Goal: Task Accomplishment & Management: Use online tool/utility

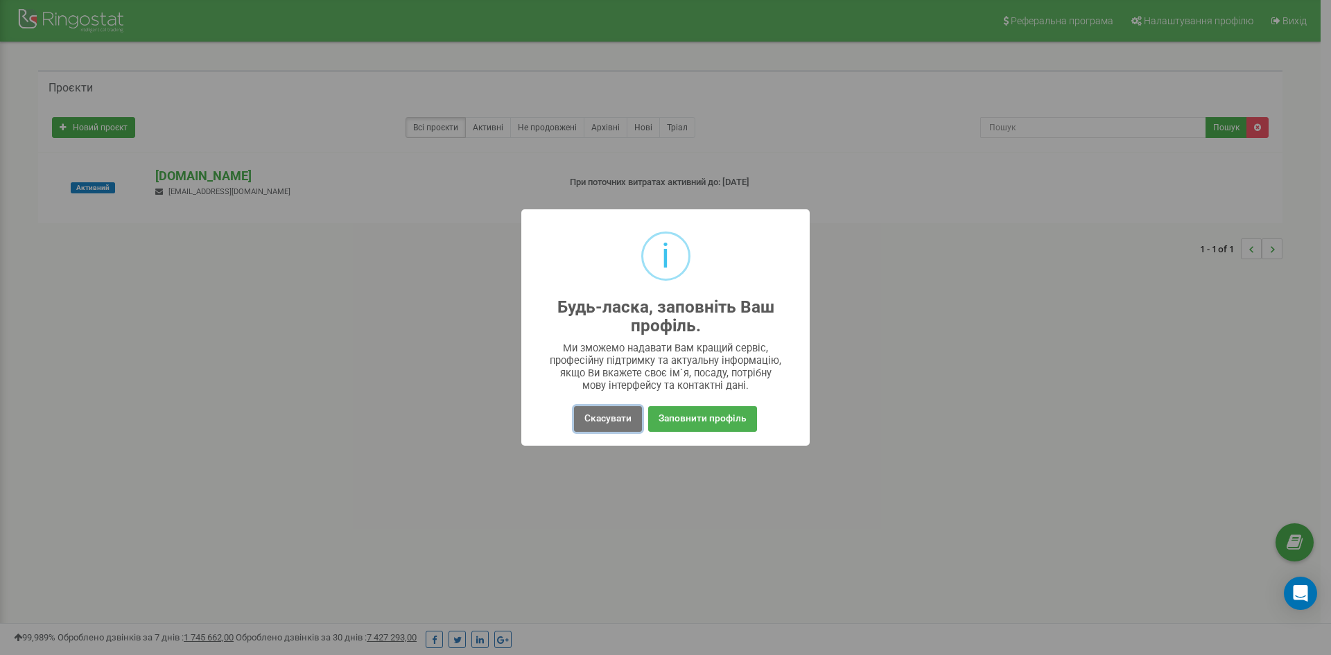
drag, startPoint x: 617, startPoint y: 419, endPoint x: 544, endPoint y: 388, distance: 79.2
click at [616, 419] on button "Скасувати" at bounding box center [608, 419] width 68 height 26
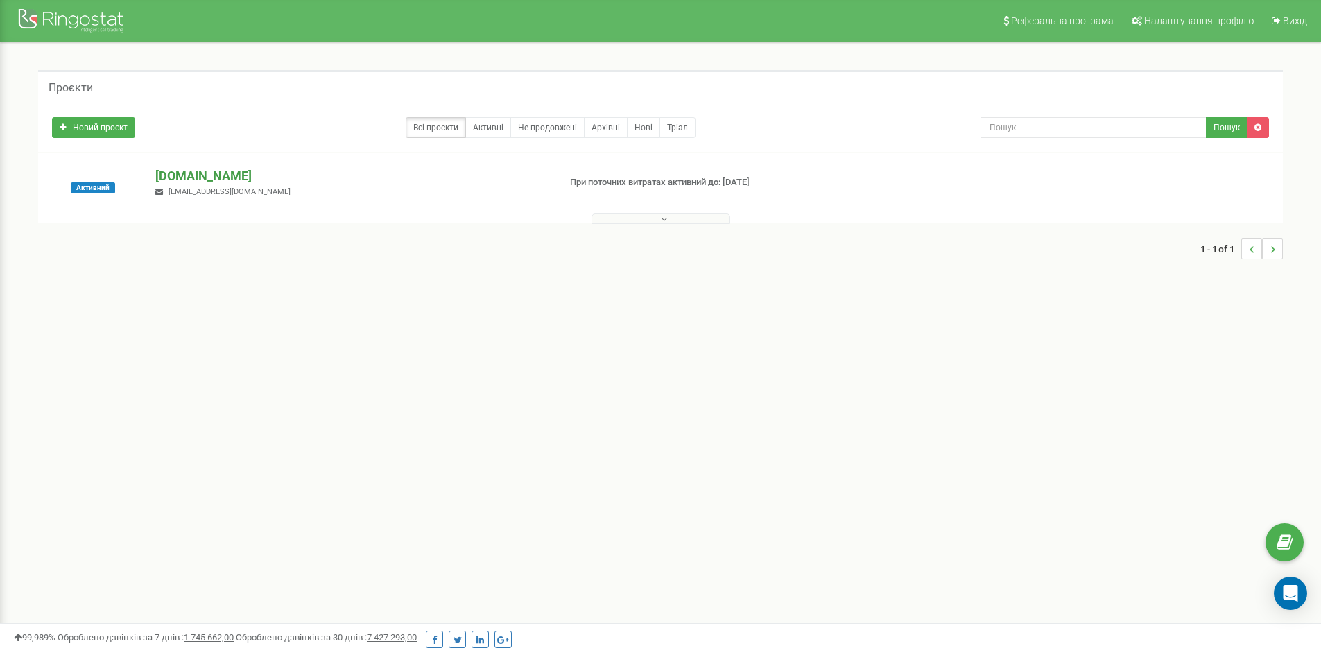
click at [193, 174] on p "[DOMAIN_NAME]" at bounding box center [351, 176] width 392 height 18
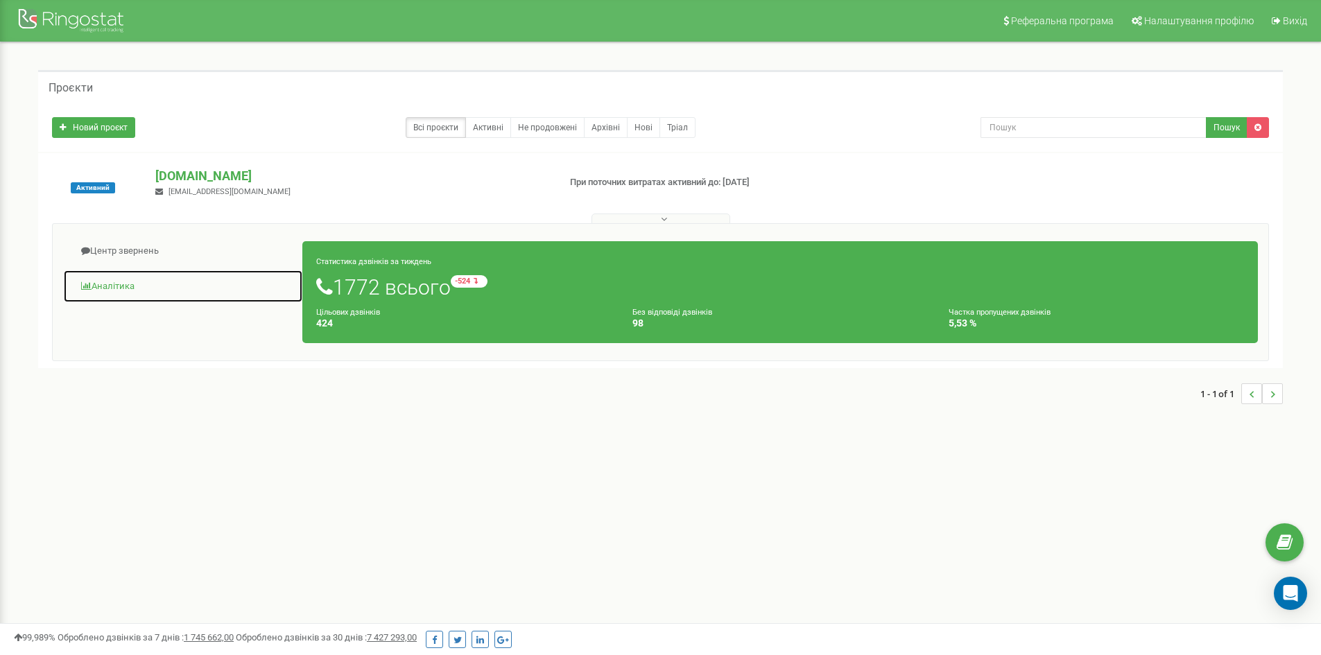
click at [118, 285] on link "Аналiтика" at bounding box center [183, 287] width 240 height 34
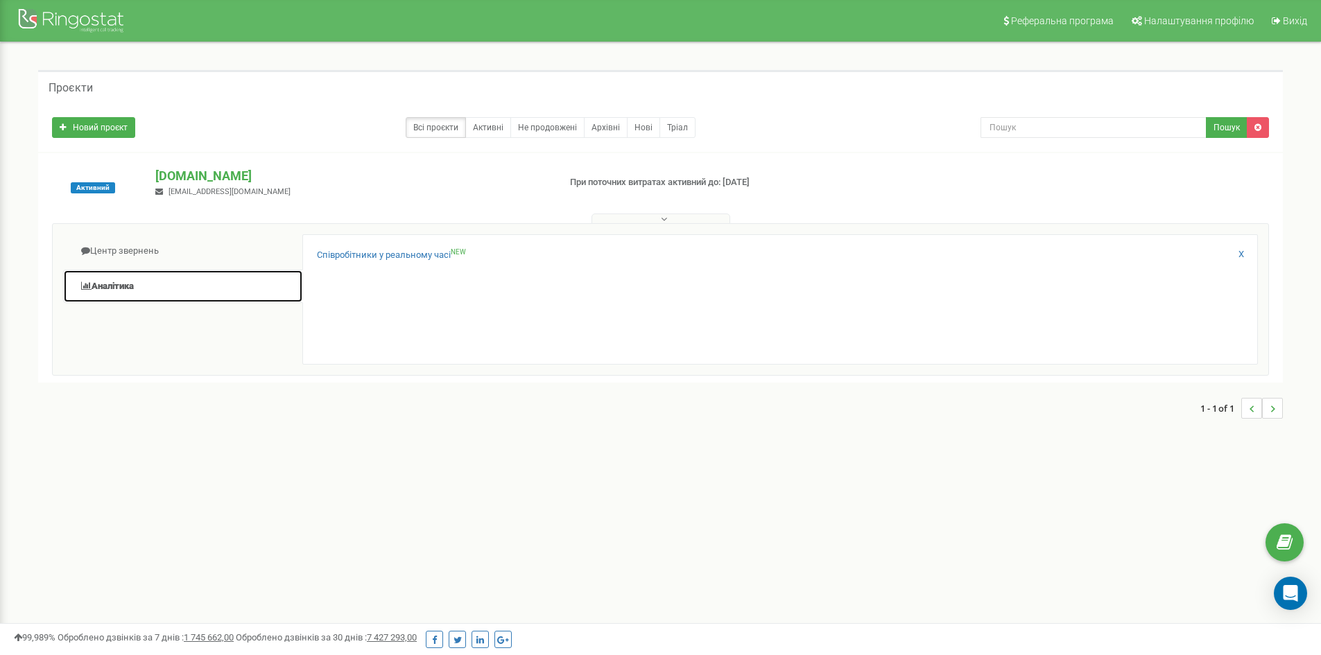
click at [118, 285] on link "Аналiтика" at bounding box center [183, 287] width 240 height 34
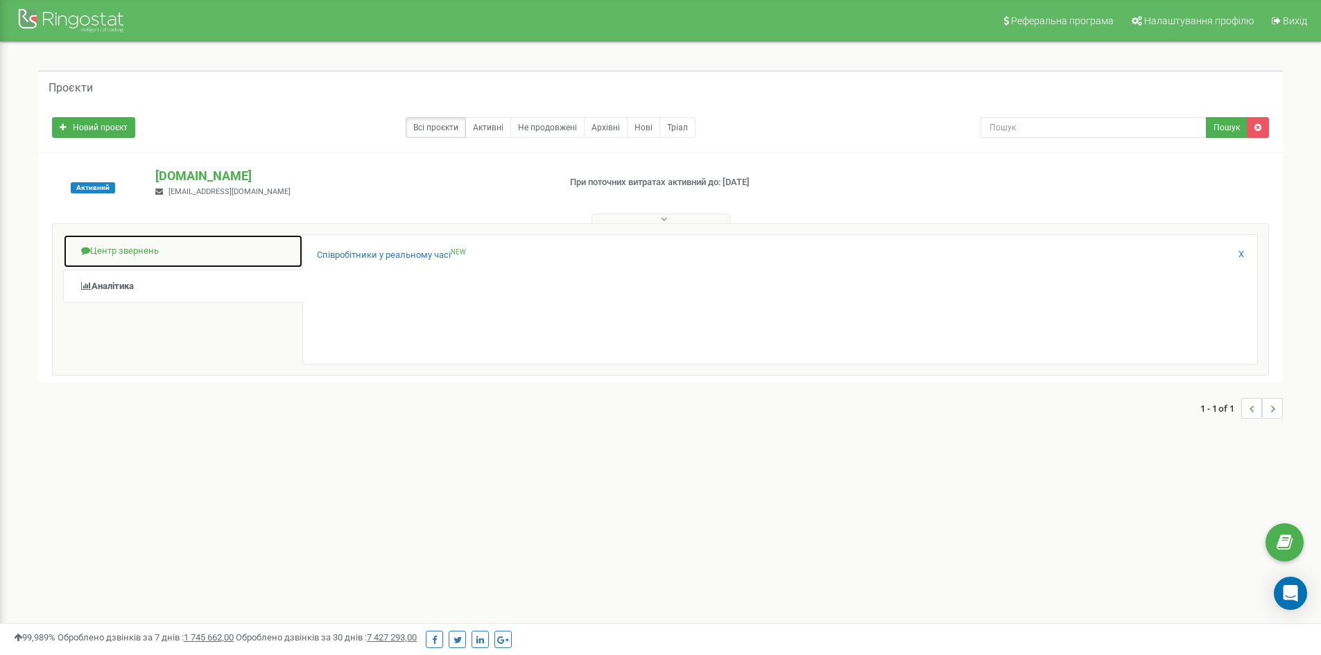
click at [118, 246] on link "Центр звернень" at bounding box center [183, 251] width 240 height 34
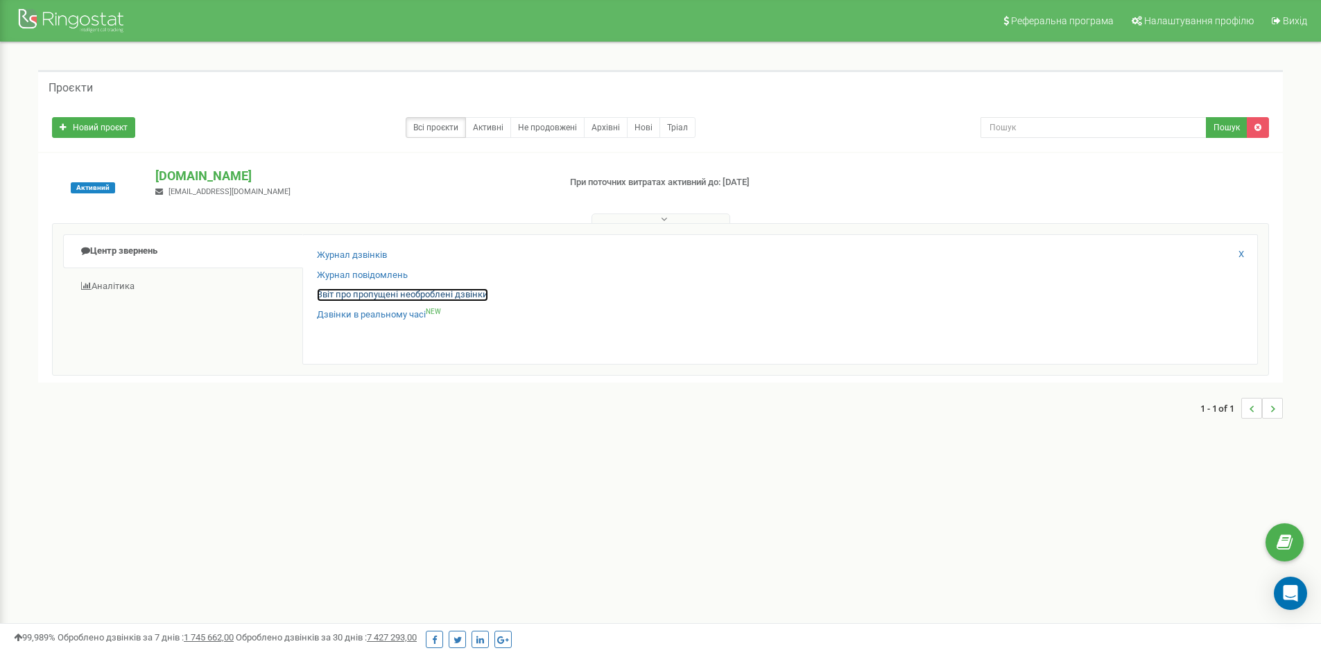
click at [342, 297] on link "Звіт про пропущені необроблені дзвінки" at bounding box center [402, 294] width 171 height 13
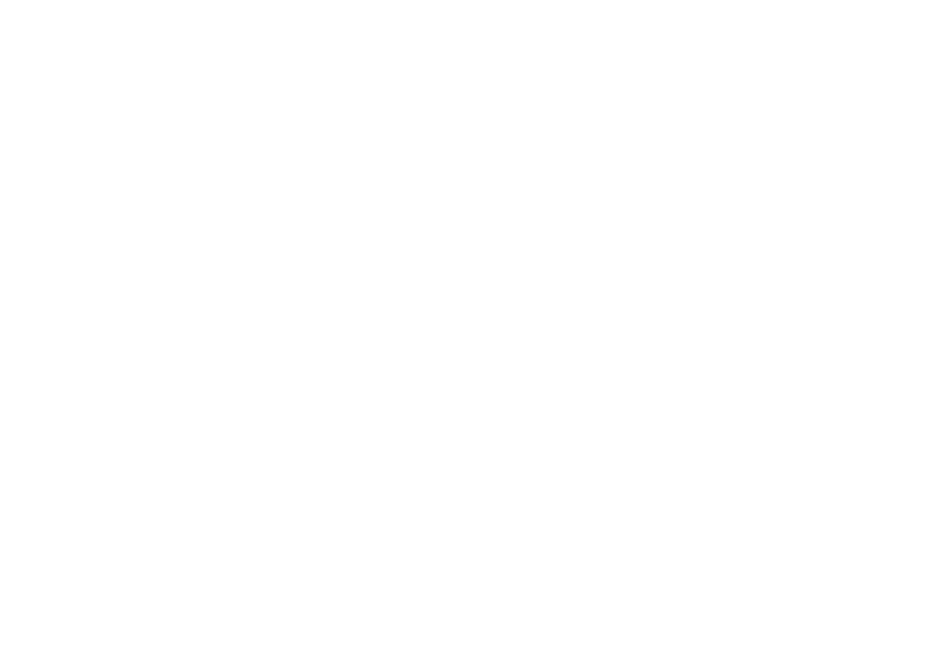
drag, startPoint x: 696, startPoint y: 195, endPoint x: 722, endPoint y: 193, distance: 25.7
click at [675, 0] on html at bounding box center [473, 0] width 946 height 0
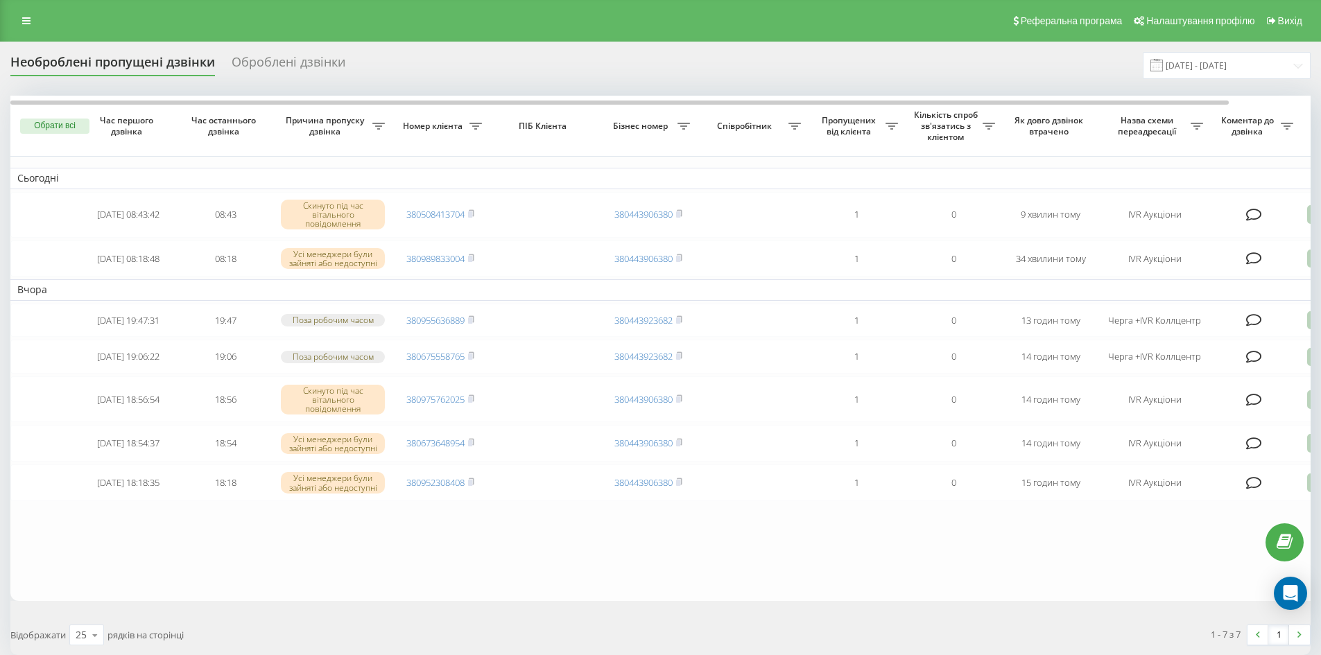
click at [294, 62] on div "Оброблені дзвінки" at bounding box center [289, 65] width 114 height 21
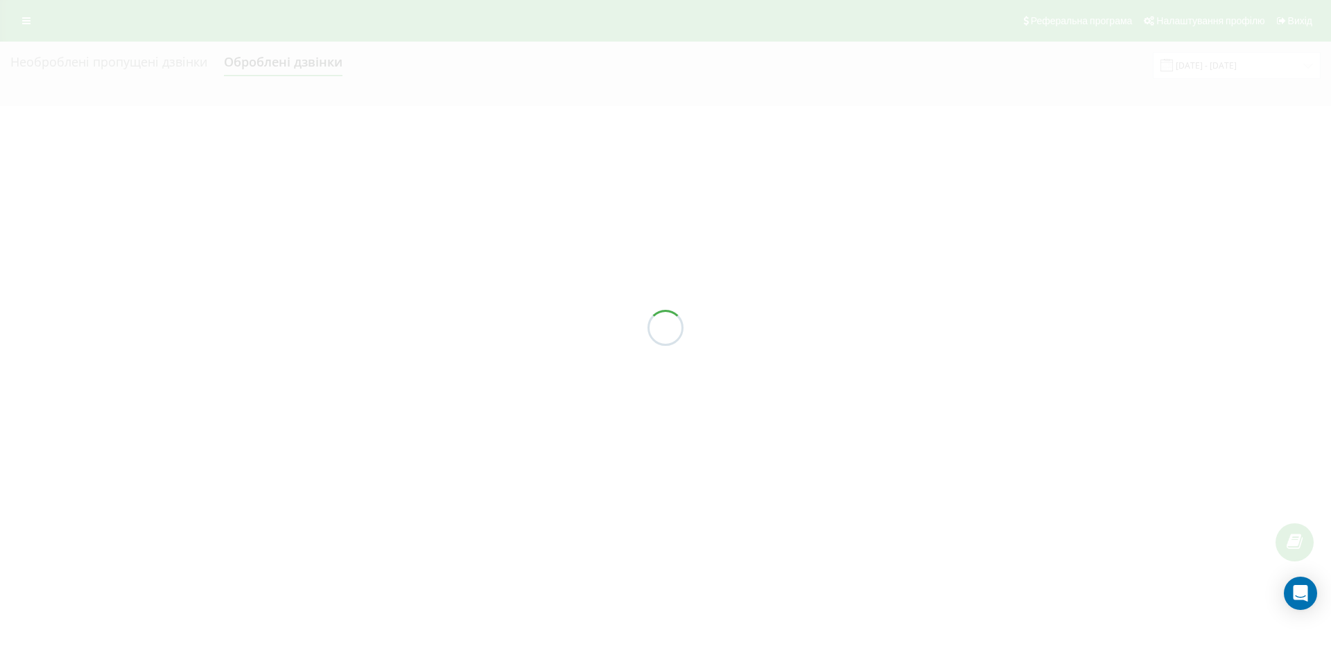
click at [141, 59] on div at bounding box center [665, 327] width 1331 height 655
click at [143, 67] on div at bounding box center [665, 327] width 1331 height 655
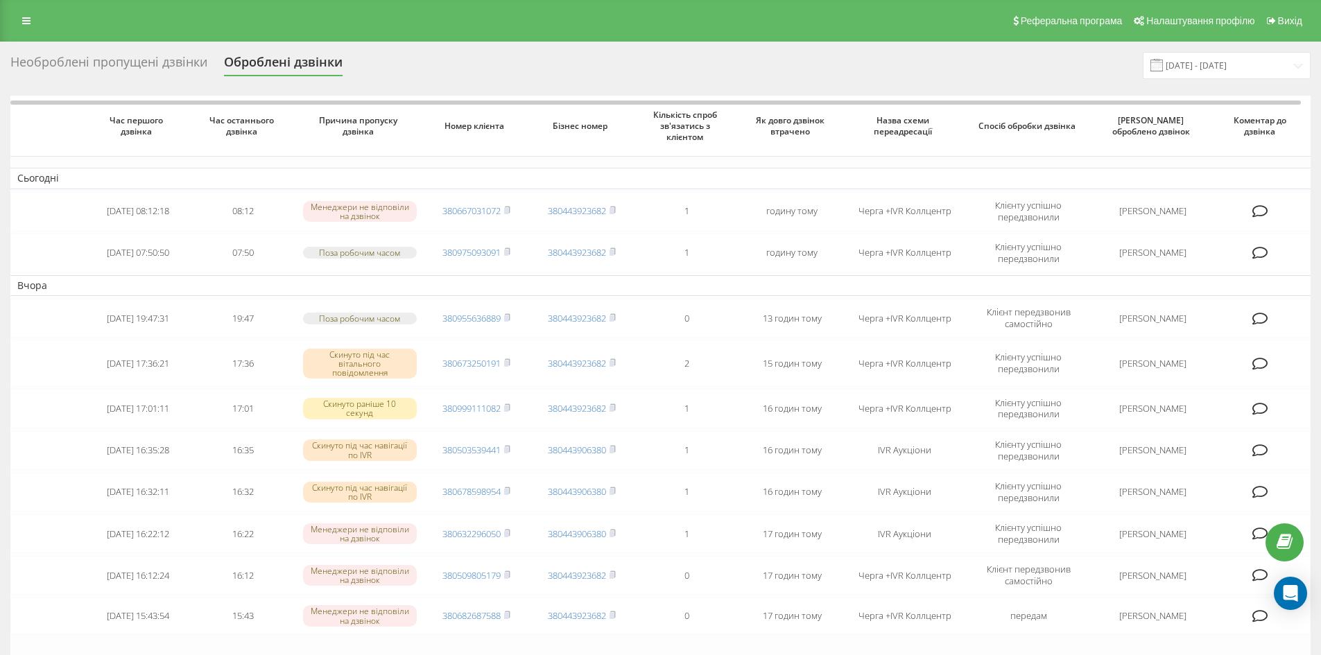
click at [123, 69] on div "Необроблені пропущені дзвінки" at bounding box center [108, 65] width 197 height 21
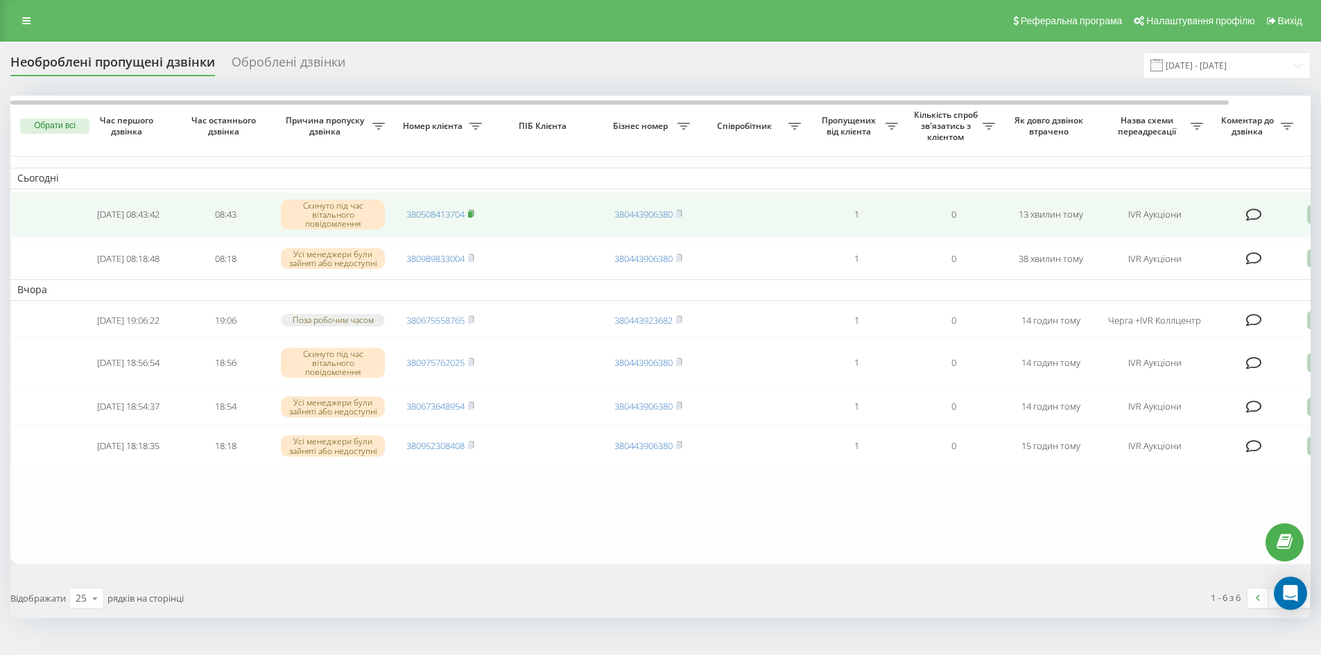
click at [472, 214] on rect at bounding box center [470, 214] width 4 height 6
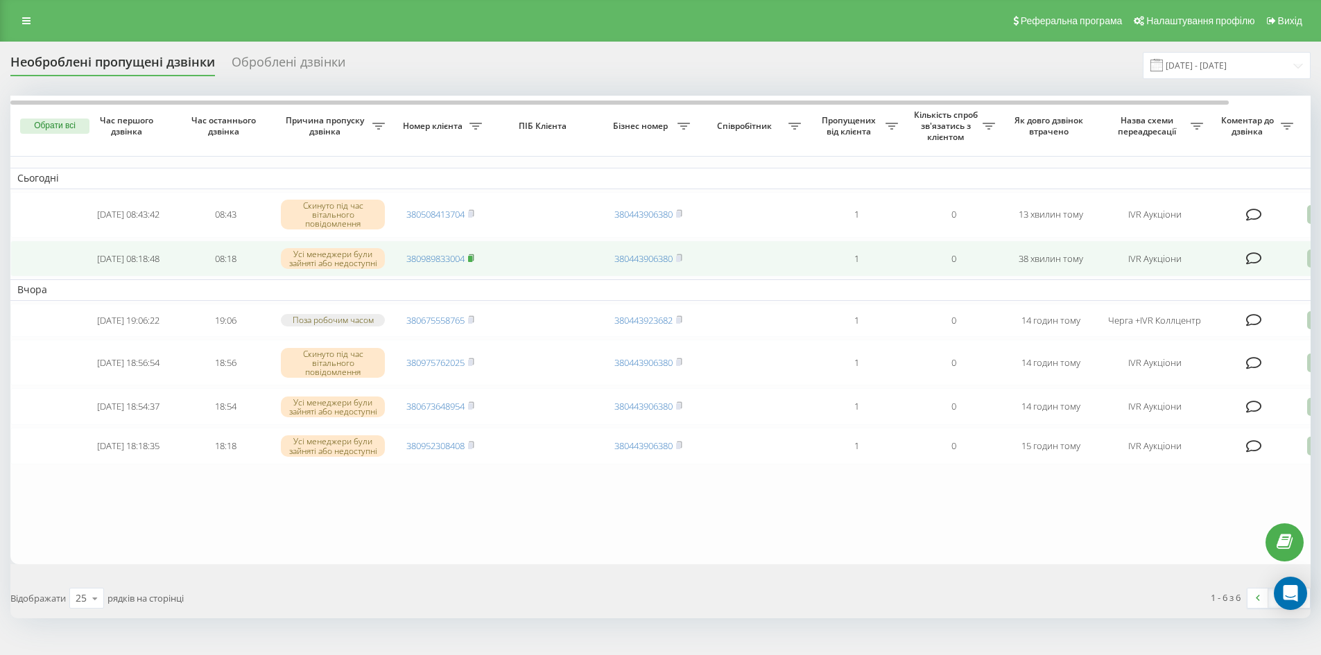
click at [472, 258] on rect at bounding box center [470, 258] width 4 height 6
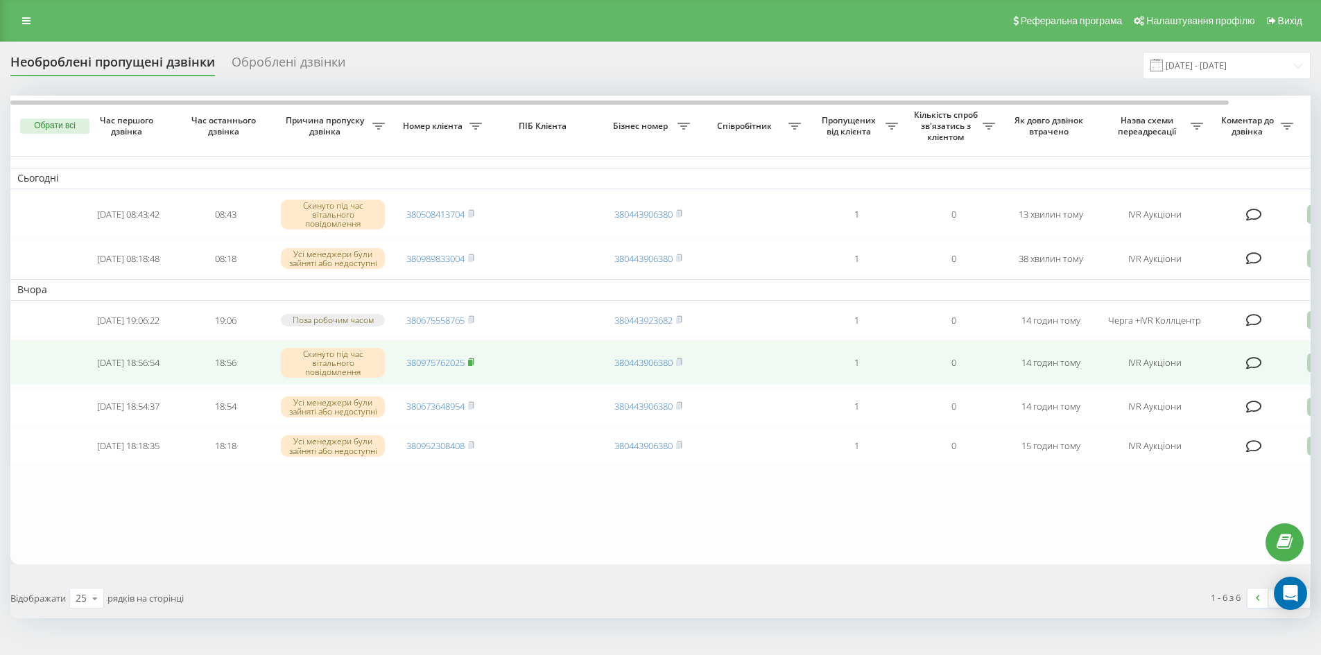
click at [472, 366] on rect at bounding box center [470, 363] width 4 height 6
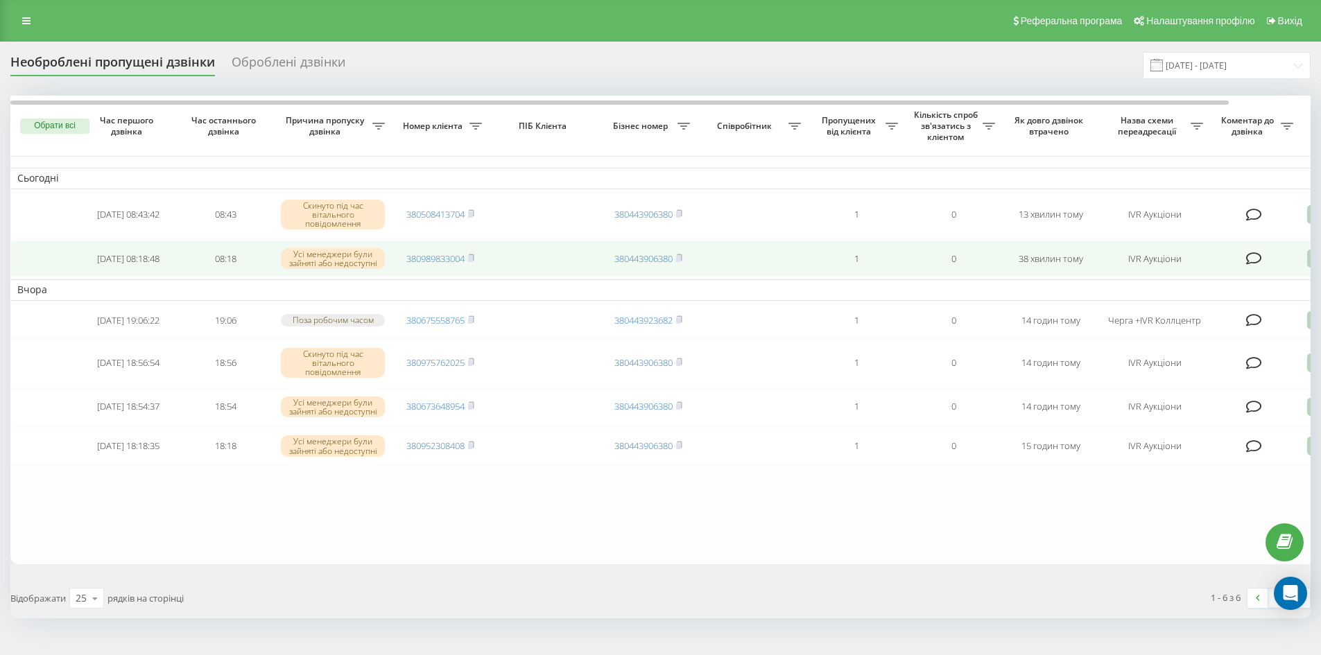
click at [1308, 261] on icon at bounding box center [1315, 259] width 17 height 19
click at [1249, 283] on div "Не вдалося зв'язатися" at bounding box center [1256, 280] width 259 height 25
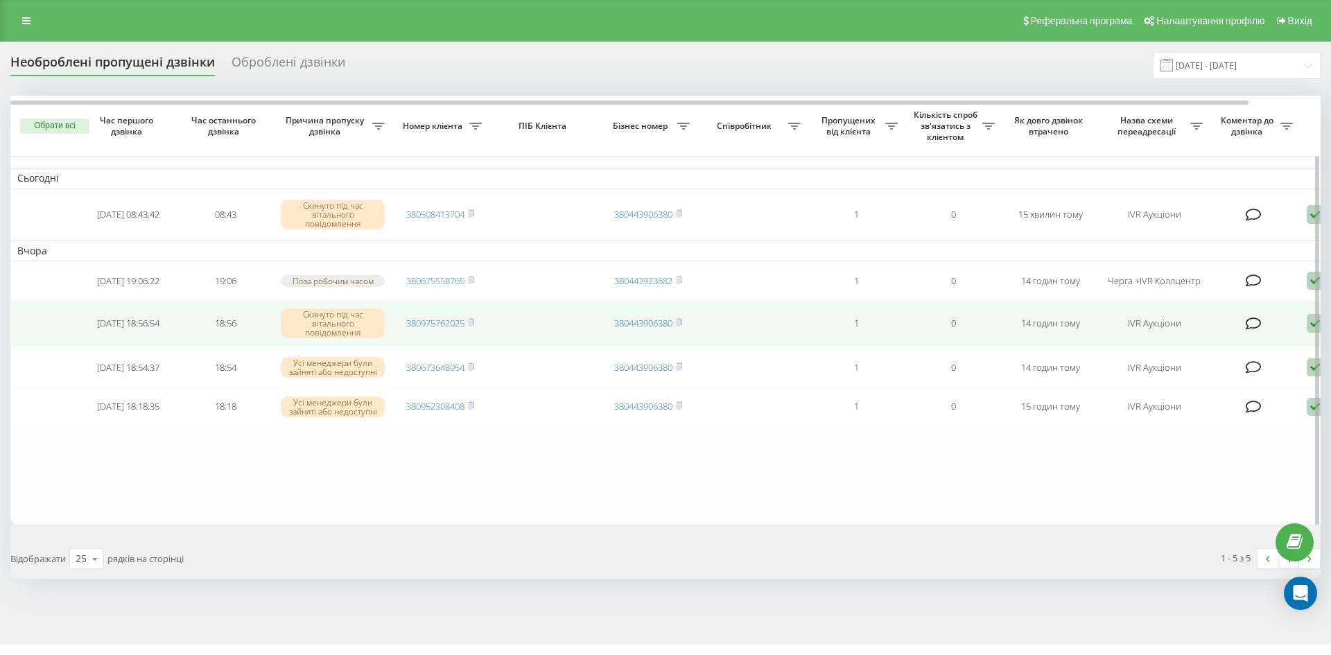
click at [476, 324] on td "380975762025" at bounding box center [440, 324] width 97 height 46
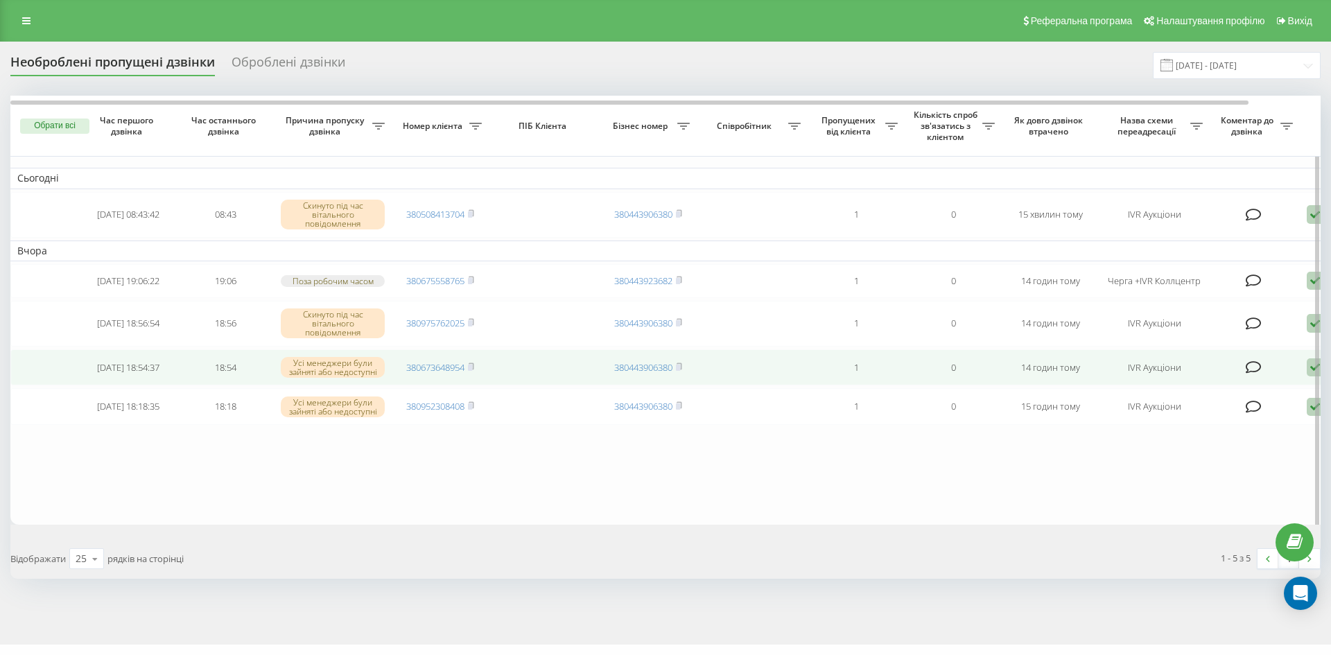
drag, startPoint x: 473, startPoint y: 375, endPoint x: 469, endPoint y: 365, distance: 11.0
click at [472, 371] on rect at bounding box center [470, 368] width 4 height 6
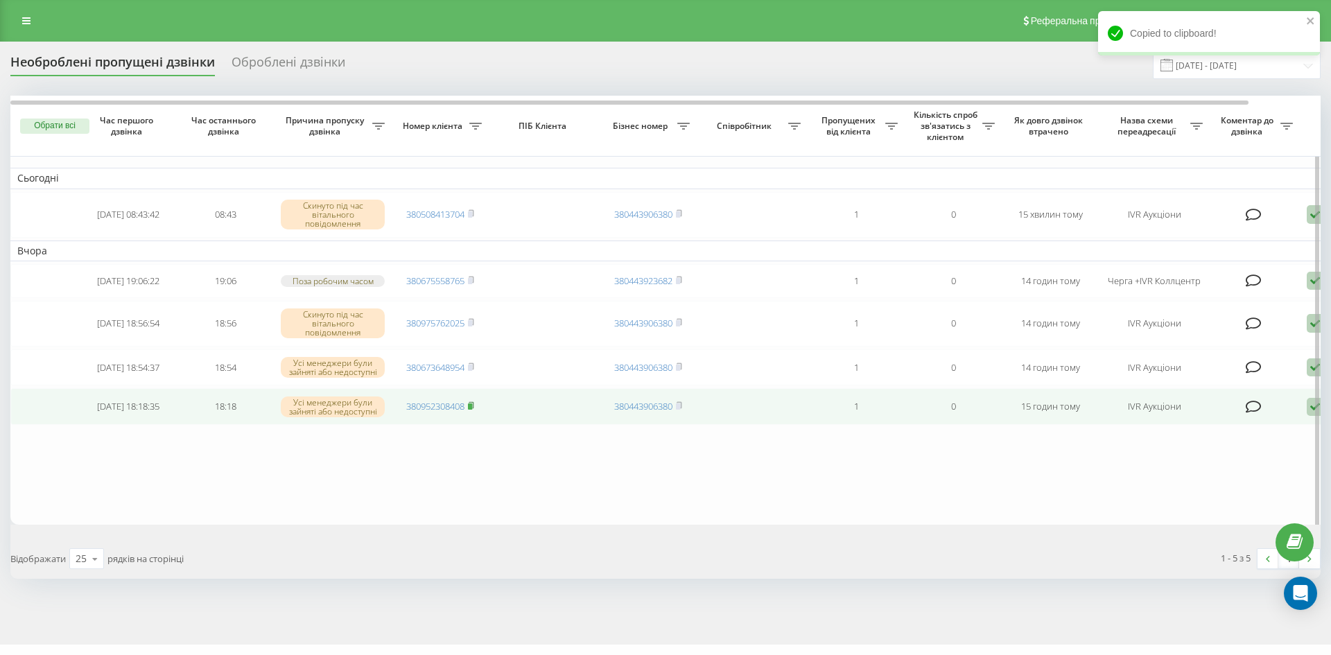
click at [471, 410] on rect at bounding box center [470, 406] width 4 height 6
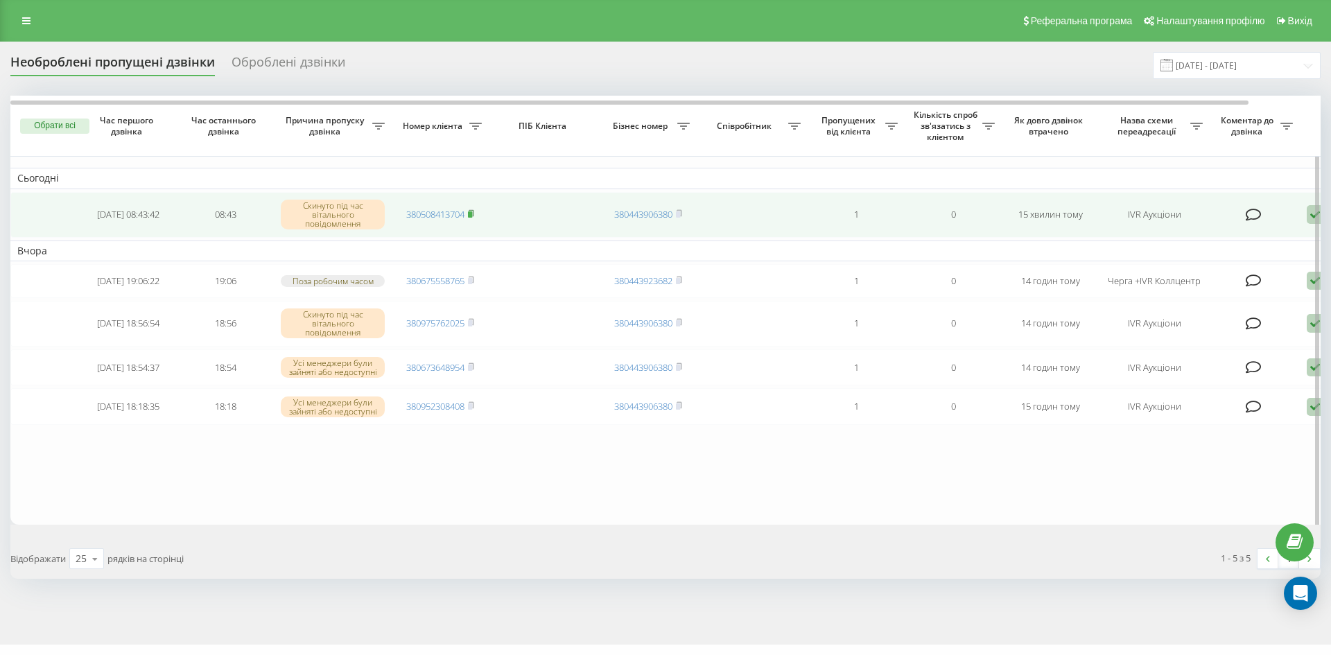
click at [474, 215] on icon at bounding box center [471, 213] width 6 height 8
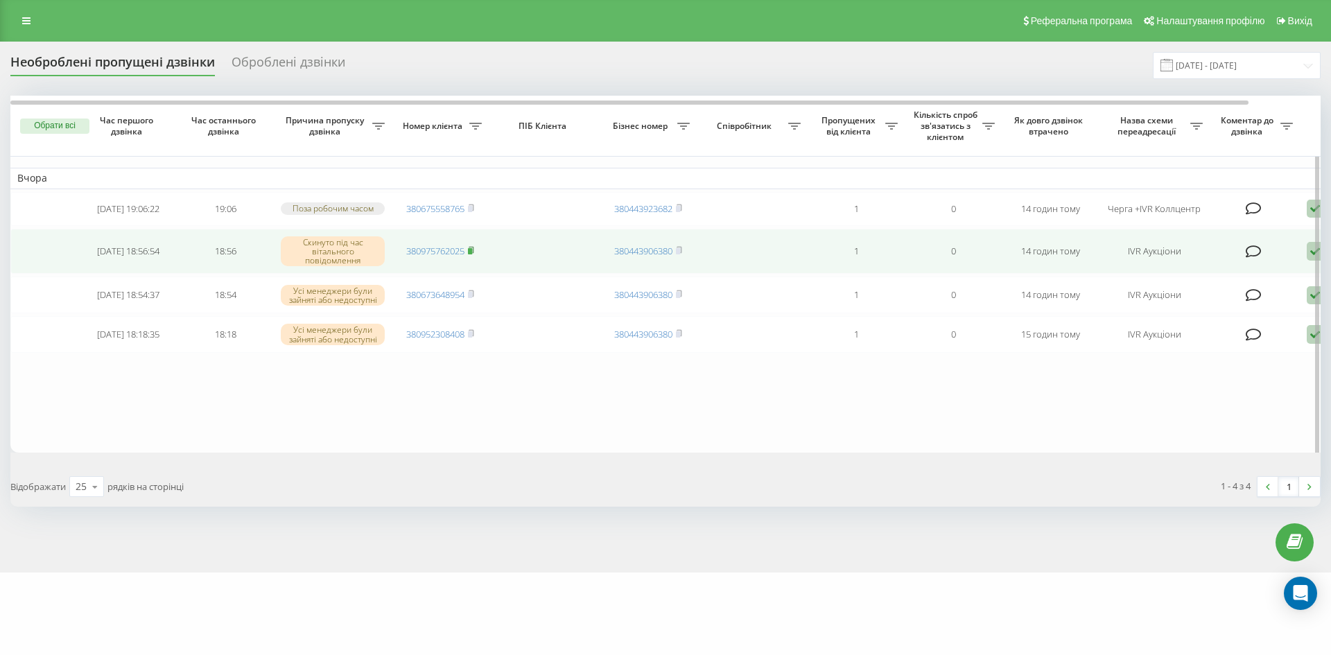
click at [474, 254] on icon at bounding box center [471, 250] width 6 height 8
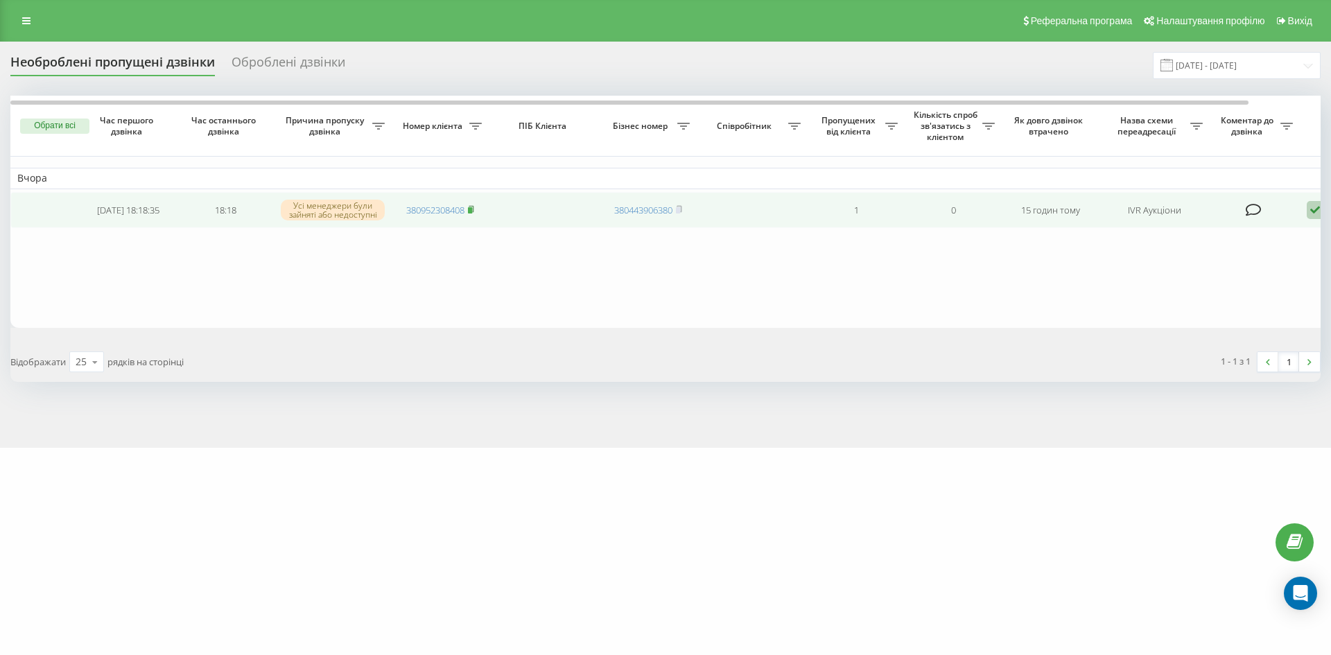
click at [472, 212] on rect at bounding box center [470, 210] width 4 height 6
click at [1315, 209] on icon at bounding box center [1315, 210] width 17 height 19
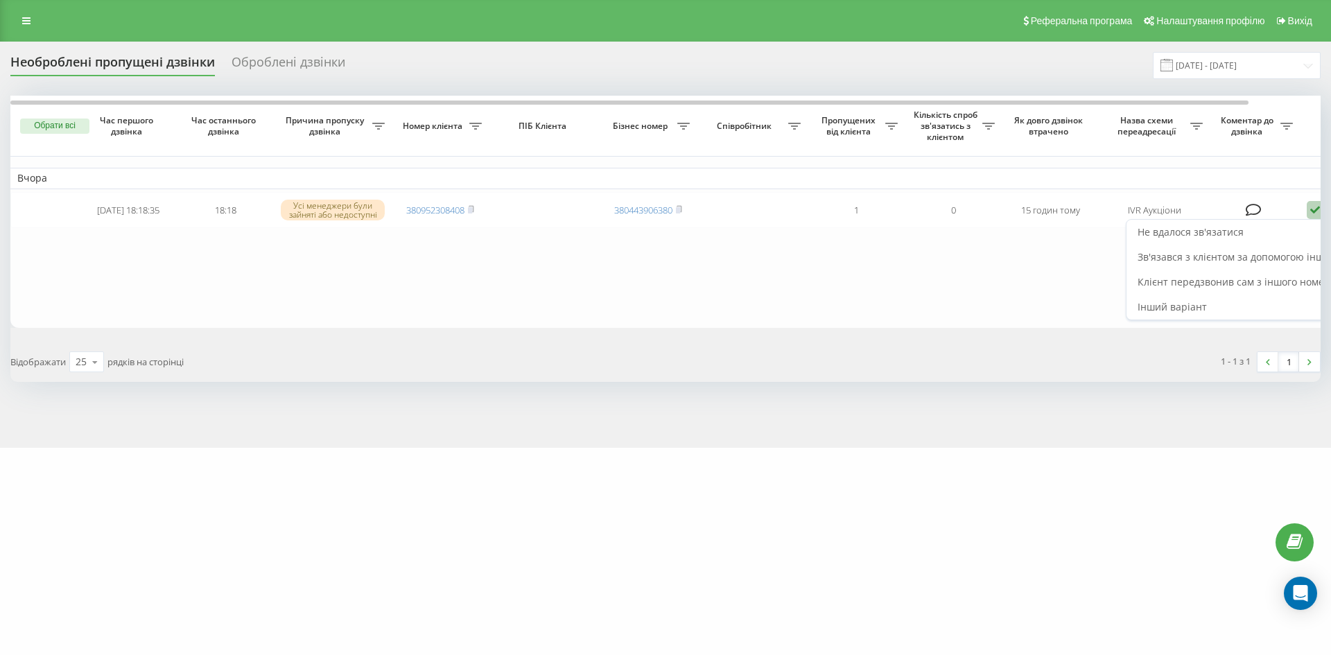
click at [1222, 238] on span "Не вдалося зв'язатися" at bounding box center [1191, 231] width 106 height 13
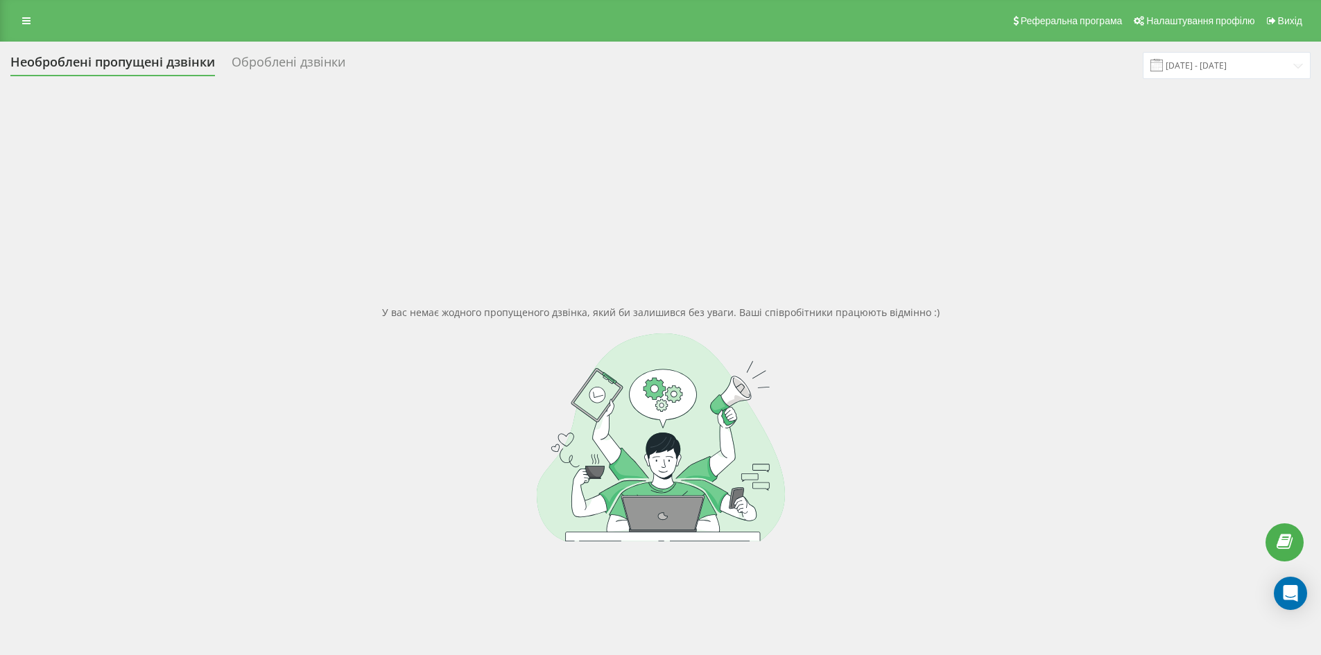
click at [297, 60] on div "Оброблені дзвінки" at bounding box center [289, 65] width 114 height 21
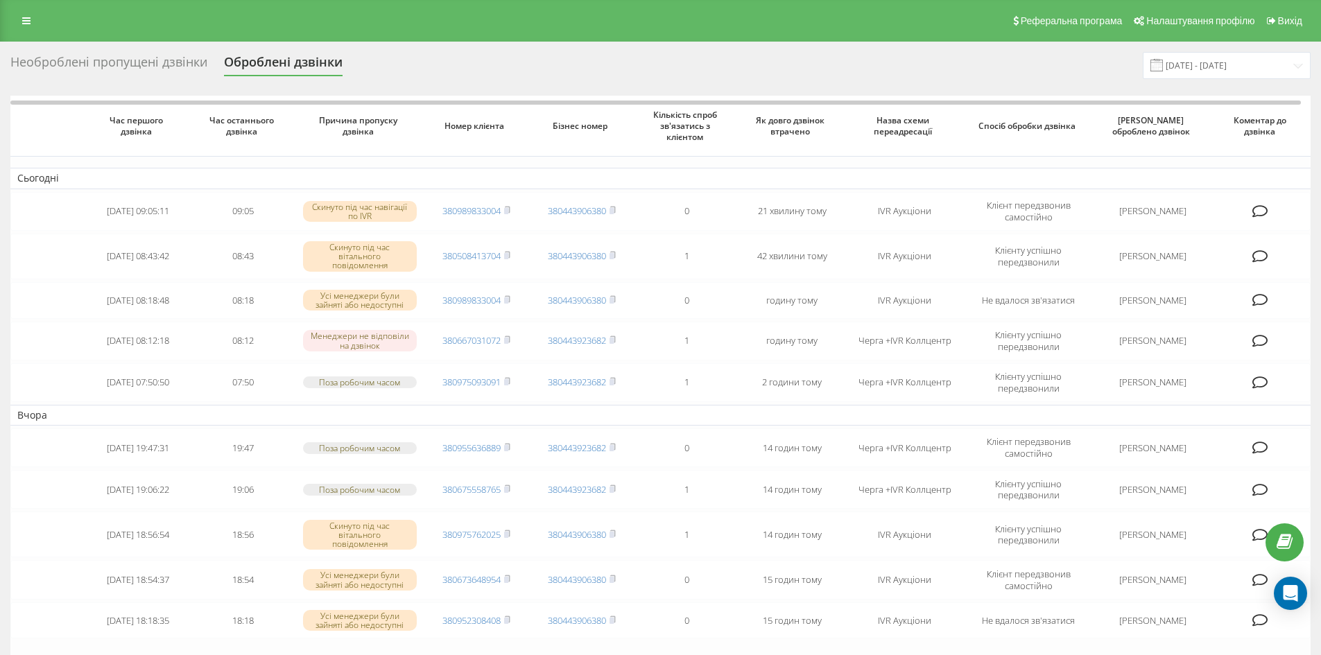
click at [121, 57] on div "Необроблені пропущені дзвінки" at bounding box center [108, 65] width 197 height 21
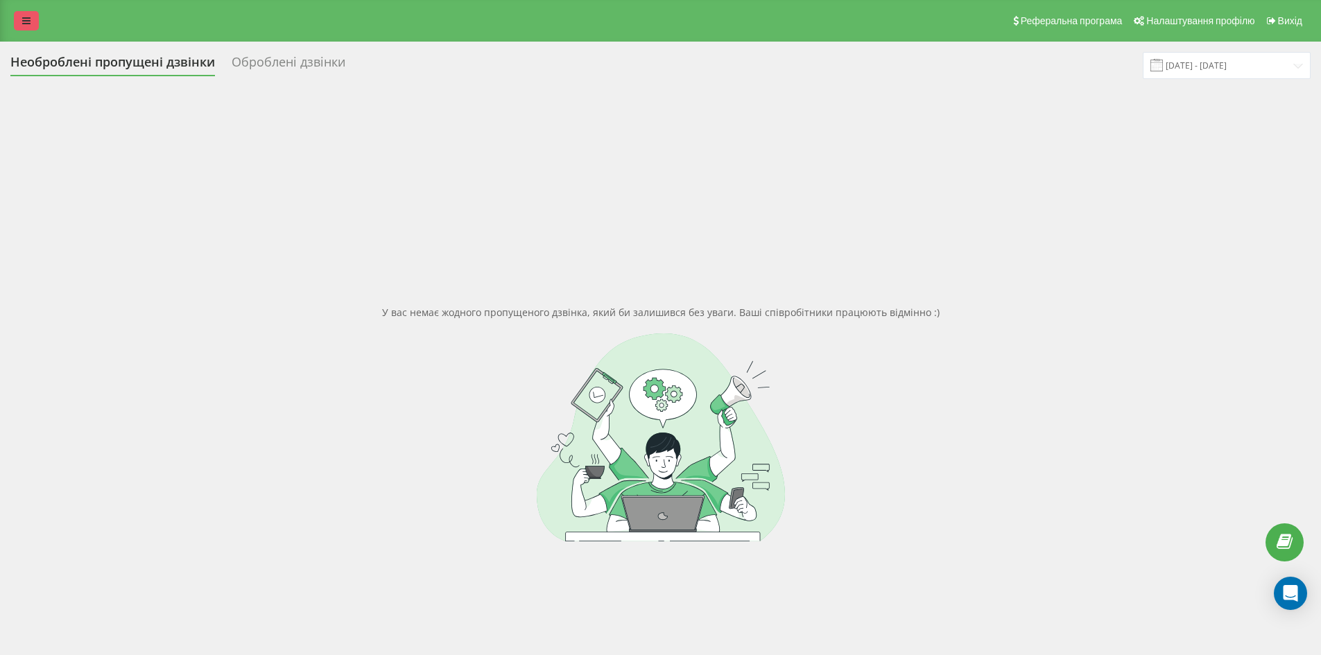
click at [25, 21] on icon at bounding box center [26, 21] width 8 height 10
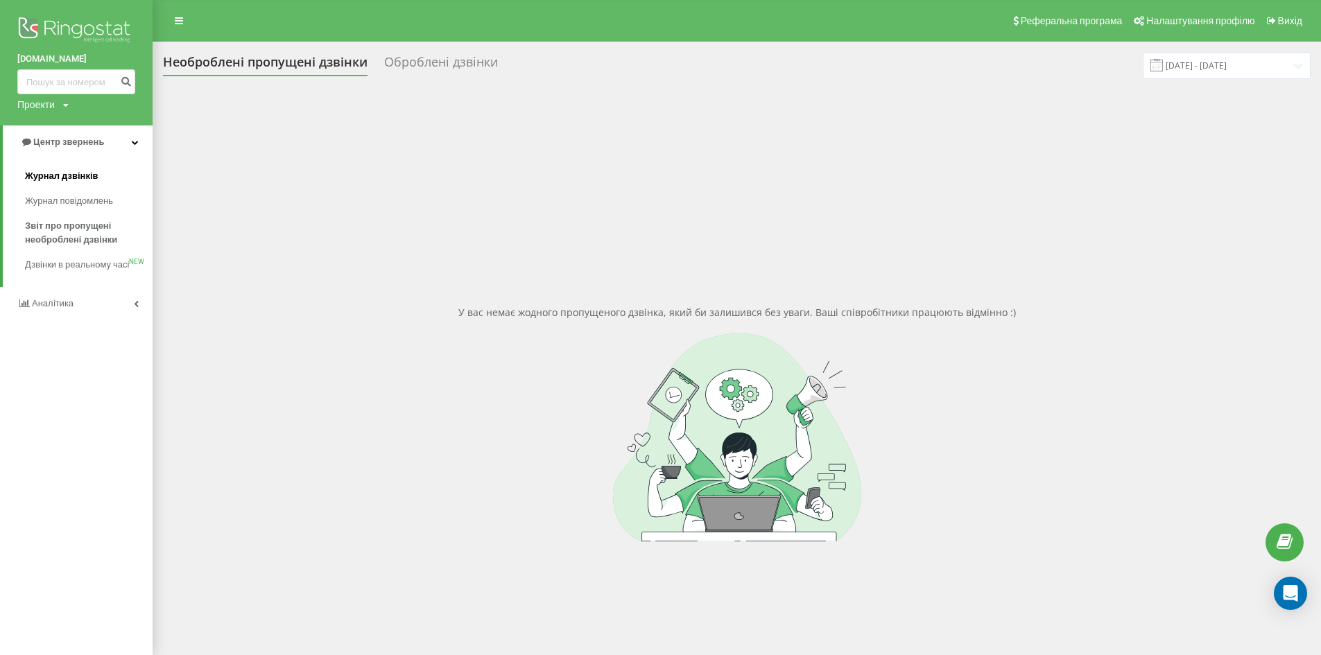
click at [87, 180] on span "Журнал дзвінків" at bounding box center [61, 176] width 73 height 14
click at [72, 182] on span "Журнал дзвінків" at bounding box center [61, 176] width 73 height 14
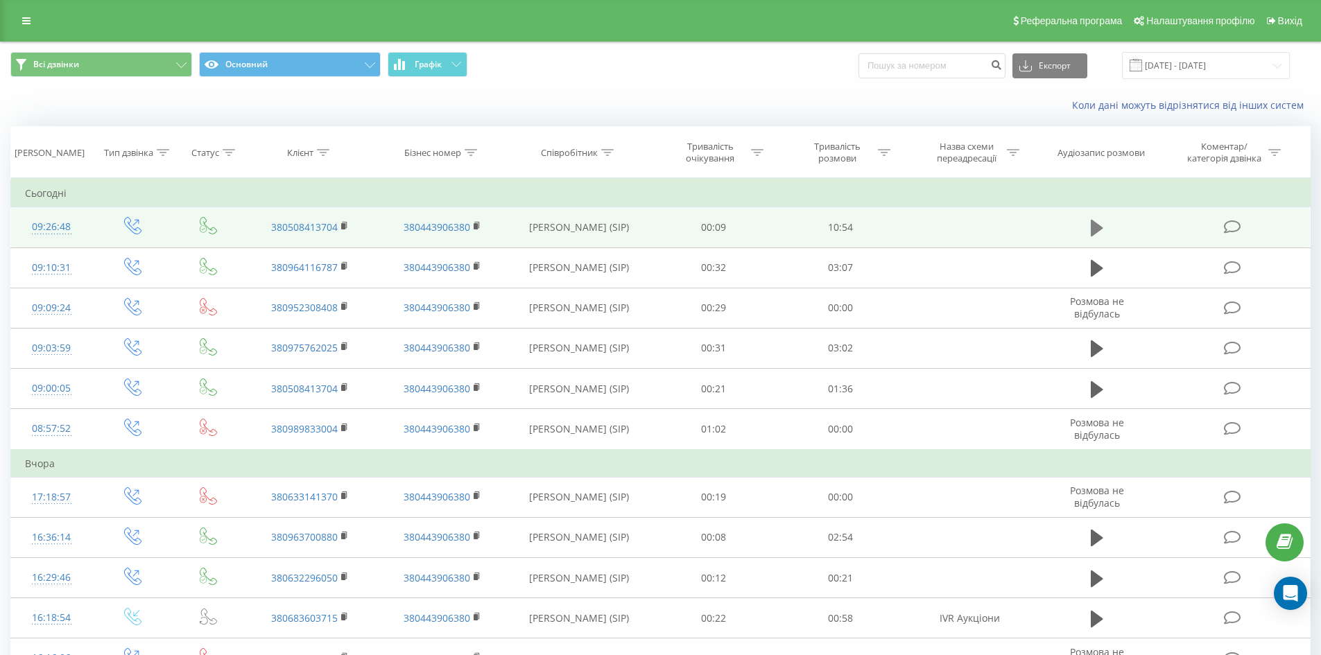
click at [1093, 232] on icon at bounding box center [1096, 228] width 12 height 17
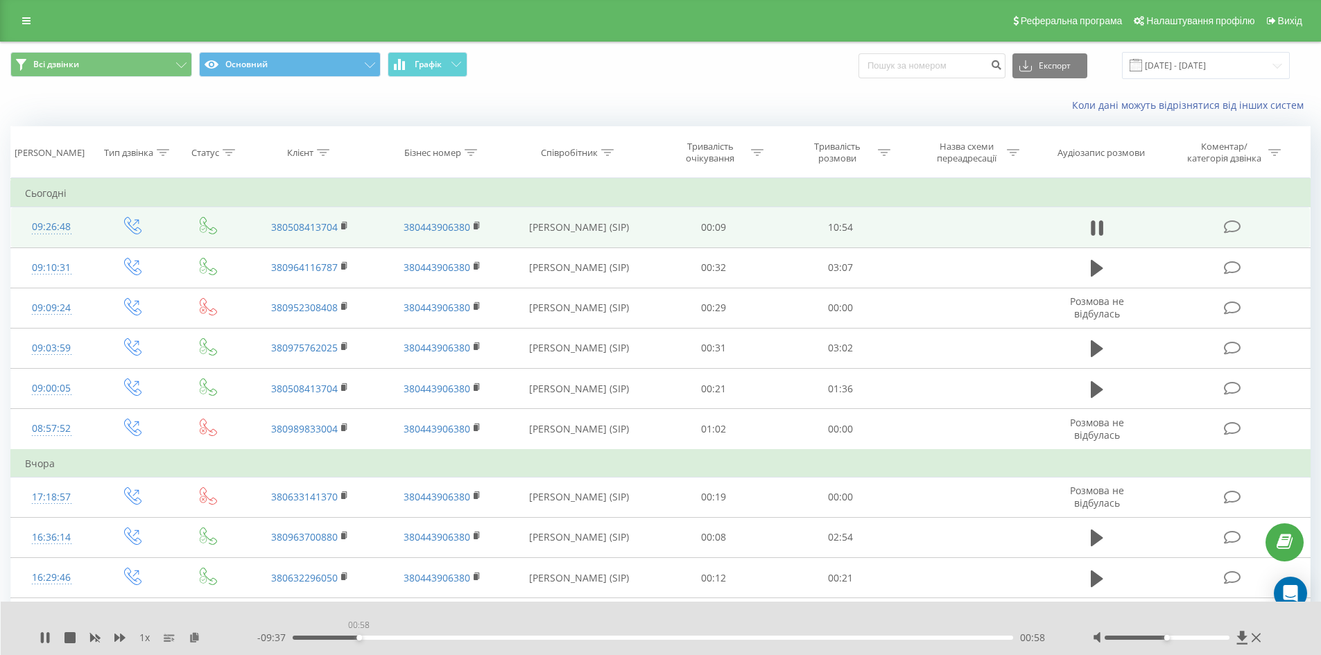
click at [358, 637] on div "00:58" at bounding box center [653, 638] width 721 height 4
click at [383, 638] on div "01:20" at bounding box center [653, 638] width 721 height 4
click at [410, 639] on div "01:44" at bounding box center [653, 638] width 721 height 4
click at [49, 638] on icon at bounding box center [47, 637] width 3 height 11
click at [49, 638] on icon at bounding box center [45, 637] width 8 height 11
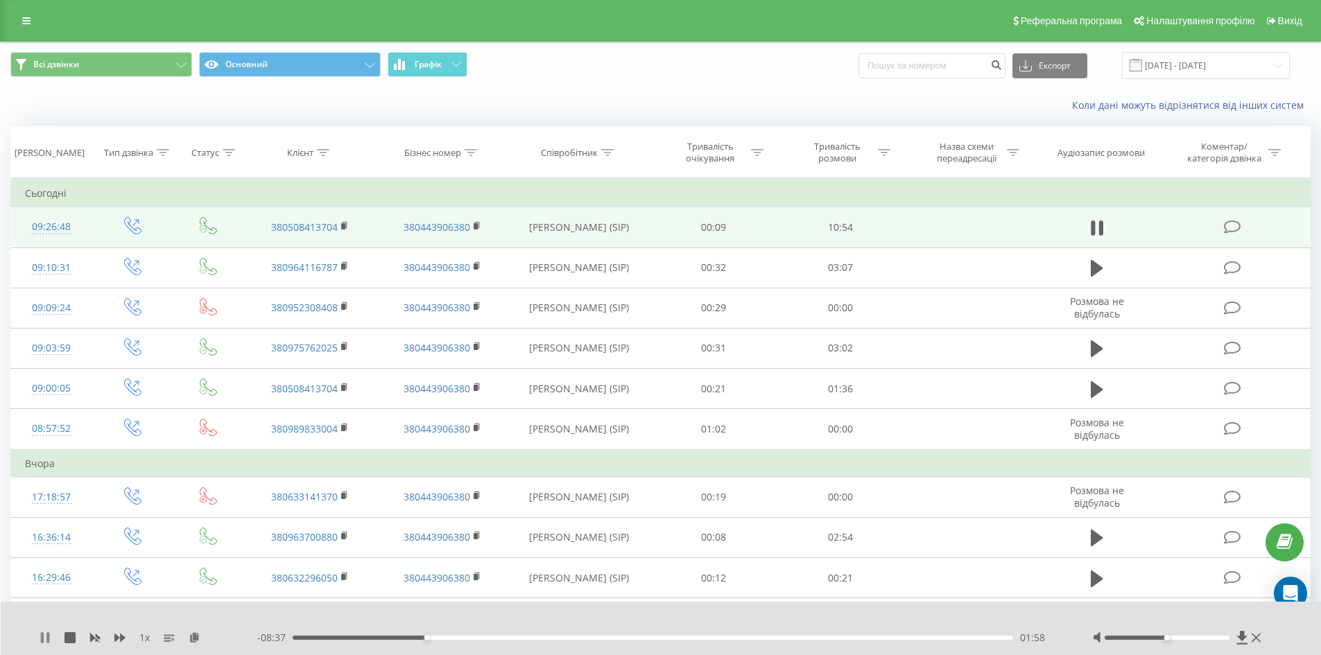
click at [47, 636] on icon at bounding box center [47, 637] width 3 height 11
click at [47, 636] on icon at bounding box center [45, 637] width 8 height 11
click at [446, 638] on div "02:00" at bounding box center [653, 638] width 721 height 4
click at [426, 638] on div "02:19" at bounding box center [653, 638] width 721 height 4
click at [46, 641] on icon at bounding box center [45, 637] width 11 height 11
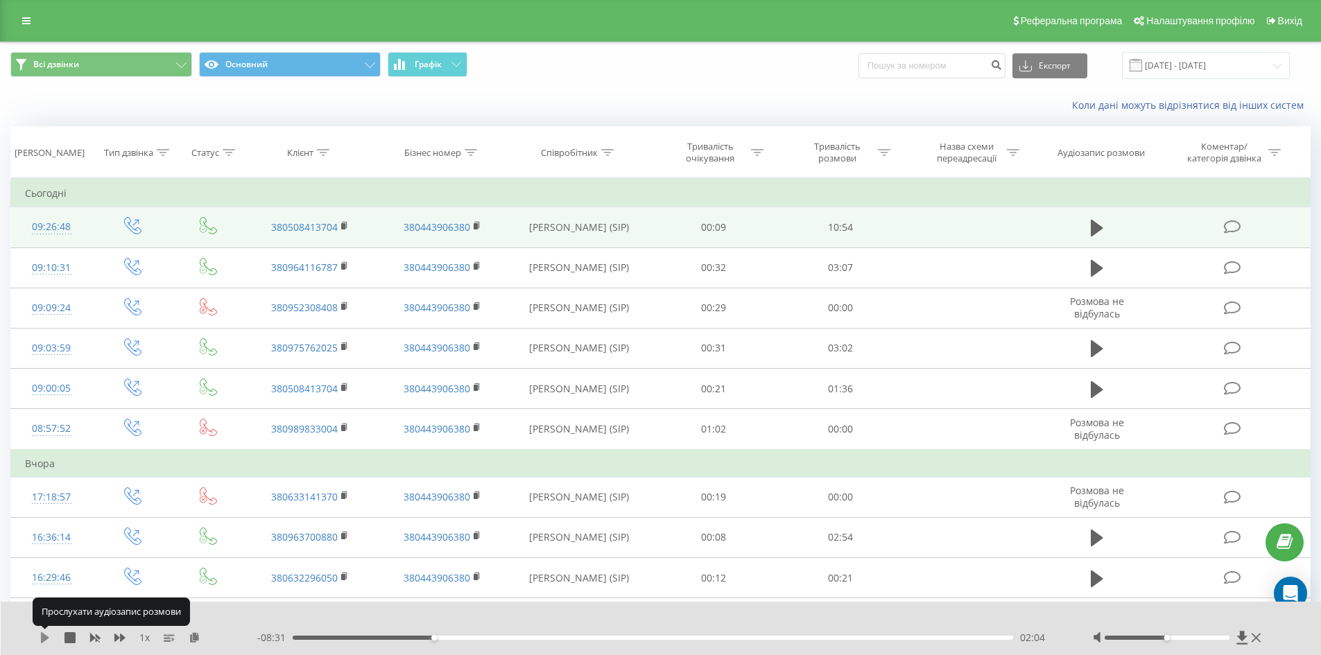
click at [44, 634] on icon at bounding box center [45, 637] width 8 height 11
click at [43, 638] on icon at bounding box center [42, 637] width 3 height 11
click at [64, 617] on div "1 x - 08:20 02:15 02:15" at bounding box center [661, 628] width 1321 height 53
click at [42, 638] on icon at bounding box center [45, 637] width 8 height 11
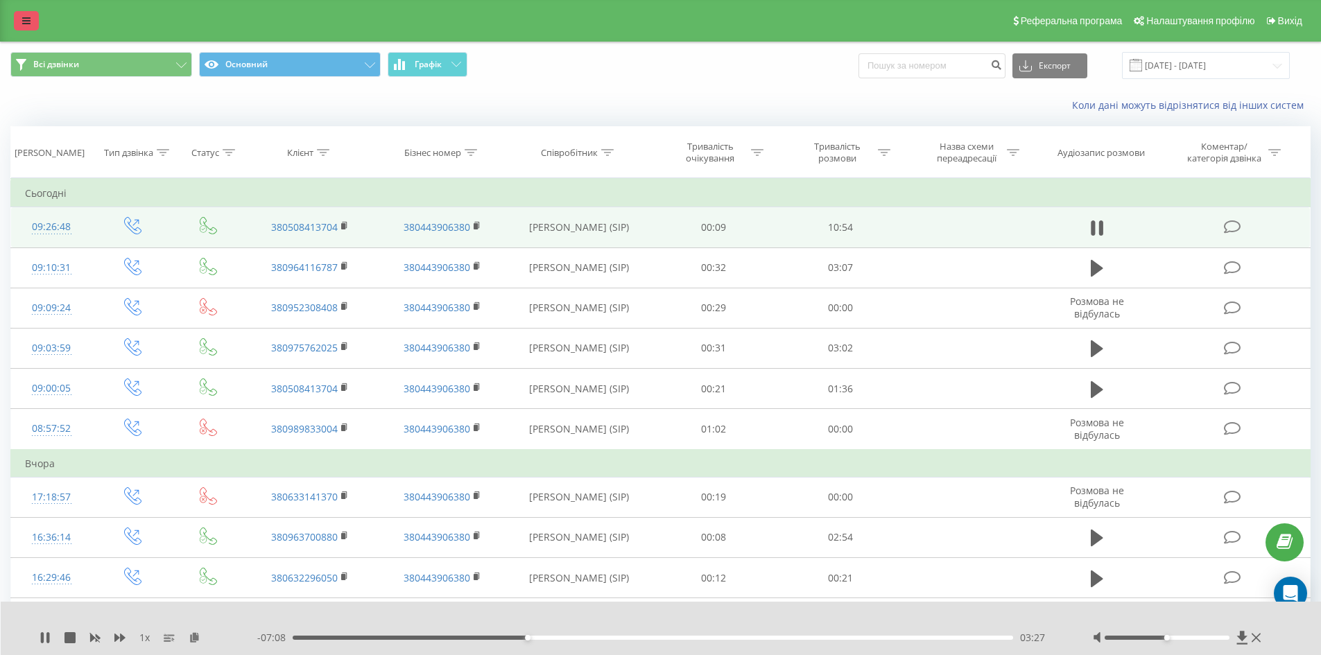
click at [32, 26] on link at bounding box center [26, 20] width 25 height 19
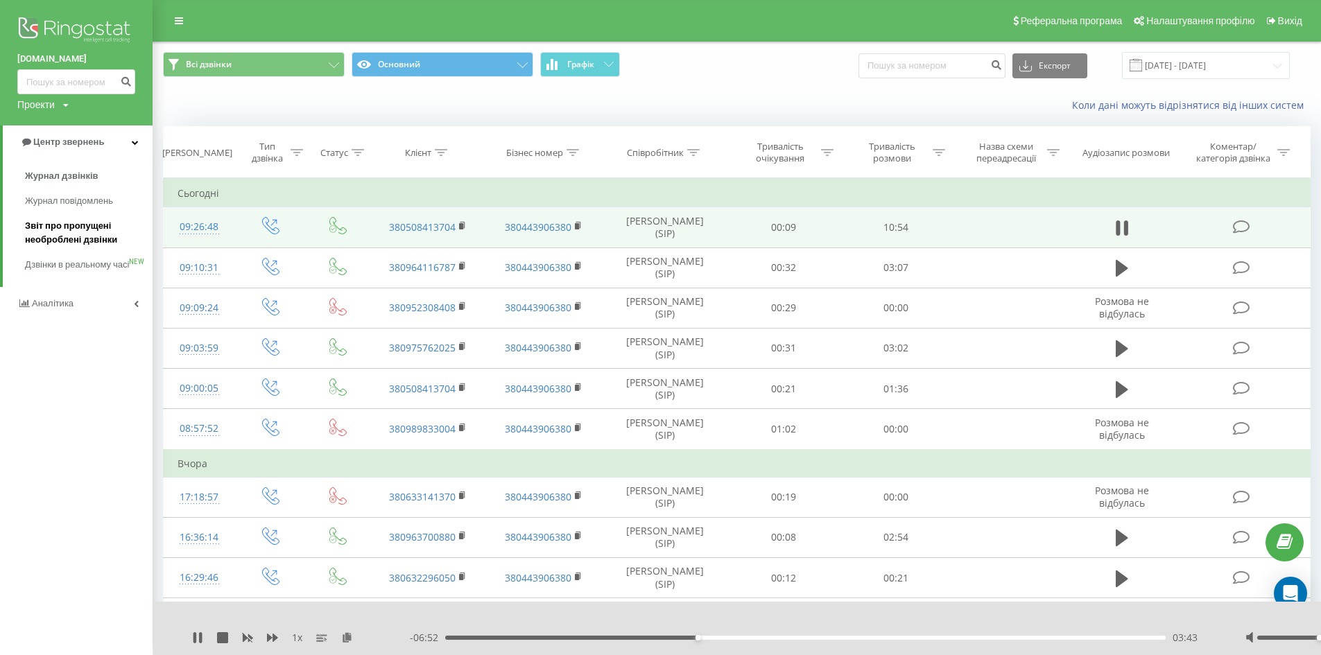
click at [73, 233] on span "Звіт про пропущені необроблені дзвінки" at bounding box center [85, 233] width 121 height 28
click at [69, 229] on span "Звіт про пропущені необроблені дзвінки" at bounding box center [85, 233] width 121 height 28
click at [71, 238] on span "Звіт про пропущені необроблені дзвінки" at bounding box center [85, 233] width 121 height 28
click at [82, 235] on span "Звіт про пропущені необроблені дзвінки" at bounding box center [85, 233] width 121 height 28
click at [68, 234] on span "Звіт про пропущені необроблені дзвінки" at bounding box center [85, 233] width 121 height 28
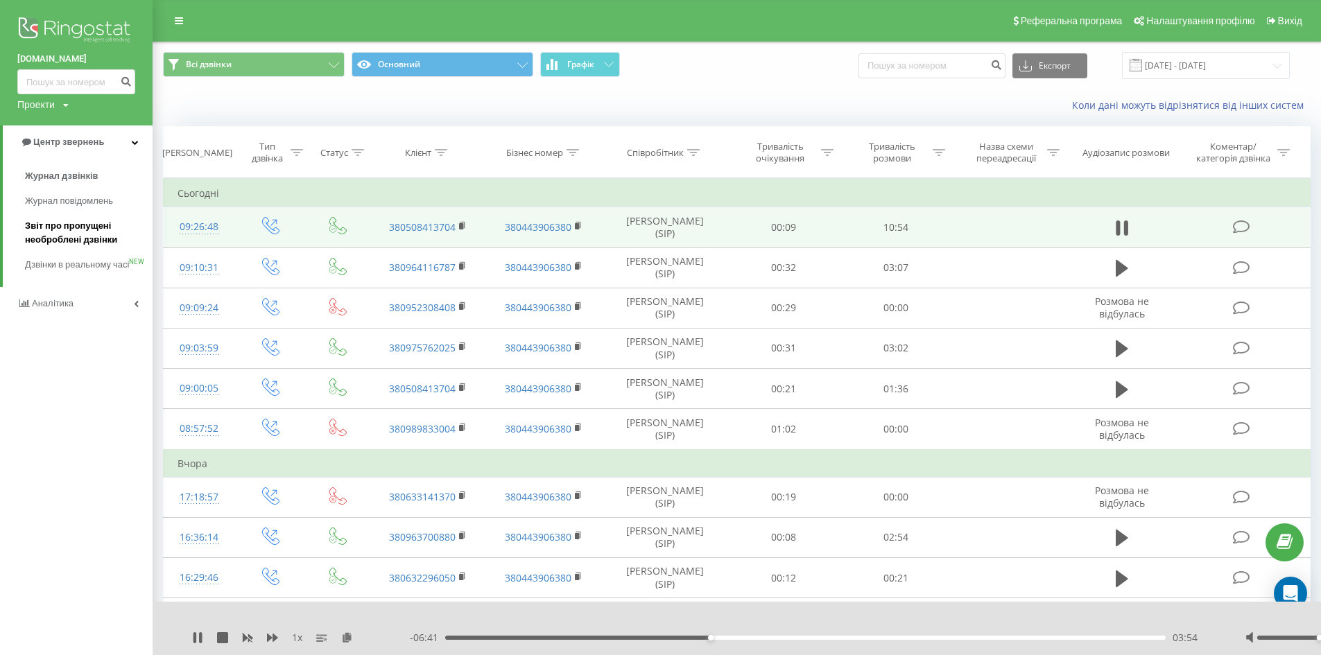
click at [71, 231] on span "Звіт про пропущені необроблені дзвінки" at bounding box center [85, 233] width 121 height 28
